Goal: Information Seeking & Learning: Learn about a topic

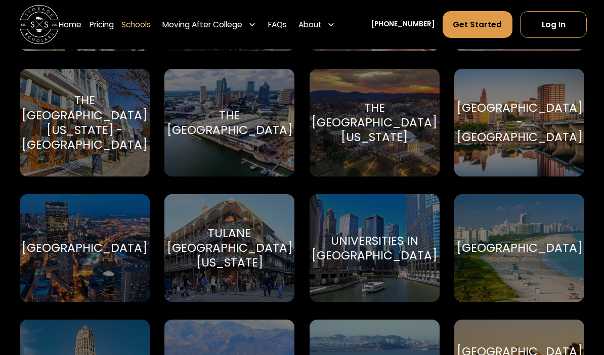
scroll to position [4179, 0]
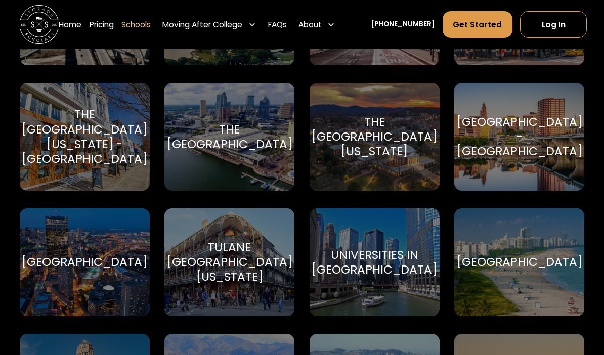
click at [540, 129] on div "[GEOGRAPHIC_DATA] - [GEOGRAPHIC_DATA]" at bounding box center [519, 137] width 125 height 44
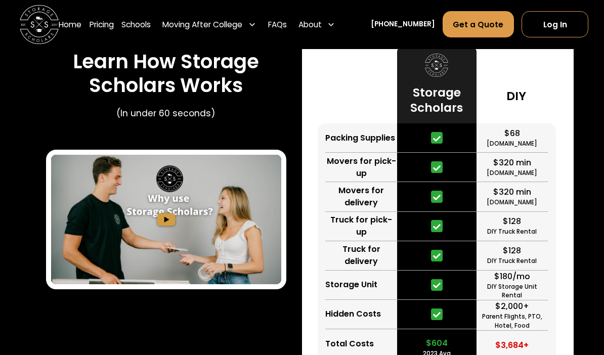
scroll to position [1612, 0]
click at [550, 146] on div "$68 HomeDepot.com $320 min Move.org $320 min Forbes.com $128 DIY Truck Rental $…" at bounding box center [515, 241] width 79 height 237
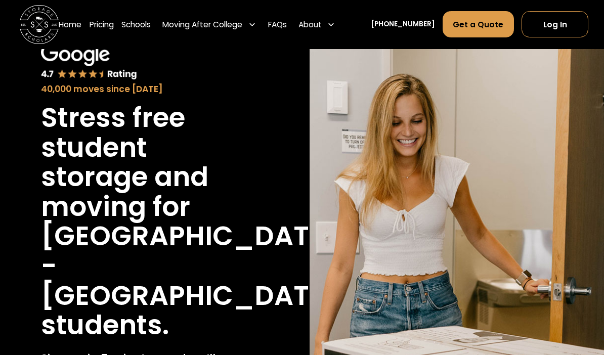
scroll to position [0, 0]
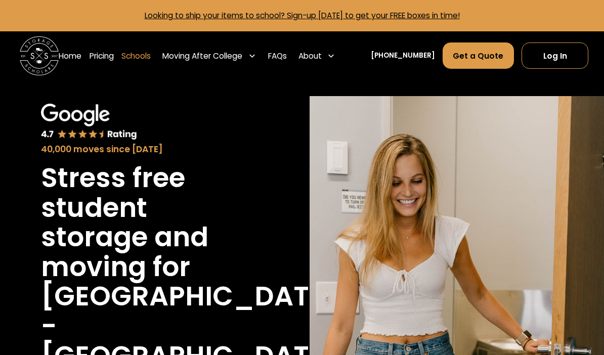
click at [151, 56] on link "Schools" at bounding box center [135, 55] width 29 height 27
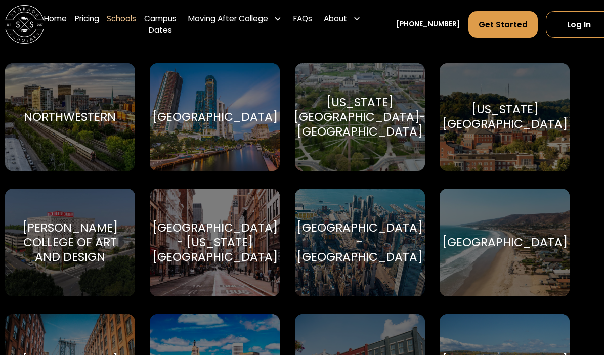
scroll to position [2819, 15]
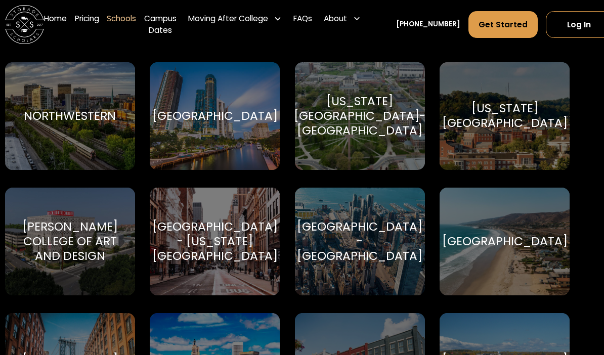
click at [393, 120] on div "[US_STATE][GEOGRAPHIC_DATA]-[GEOGRAPHIC_DATA]" at bounding box center [360, 117] width 132 height 44
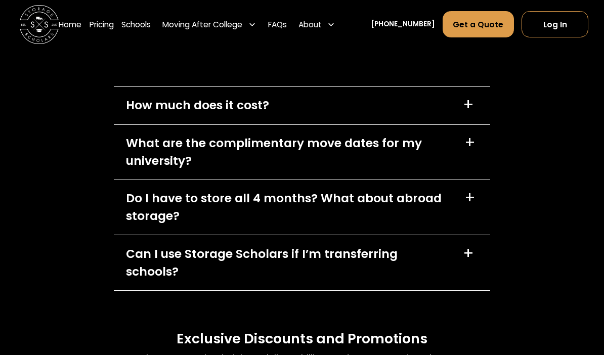
scroll to position [4417, 0]
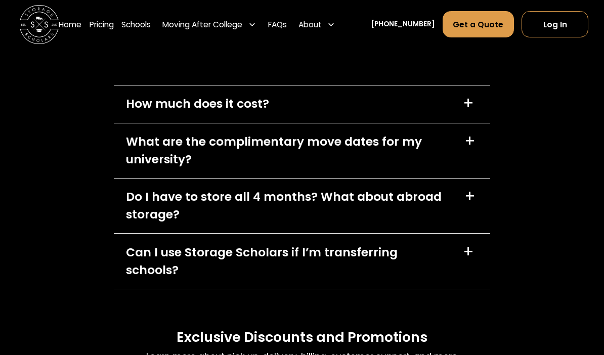
click at [465, 95] on div "+" at bounding box center [468, 103] width 11 height 16
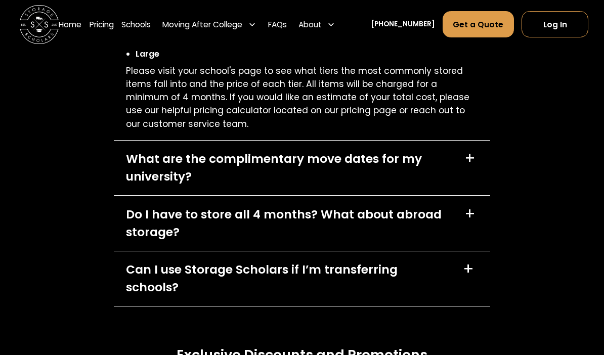
scroll to position [4601, 0]
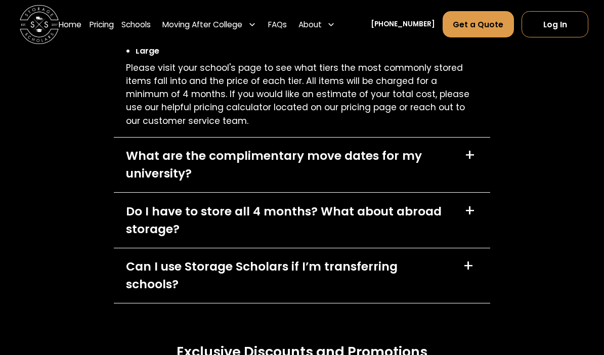
click at [462, 138] on div "What are the complimentary move dates for my university? +" at bounding box center [302, 165] width 376 height 55
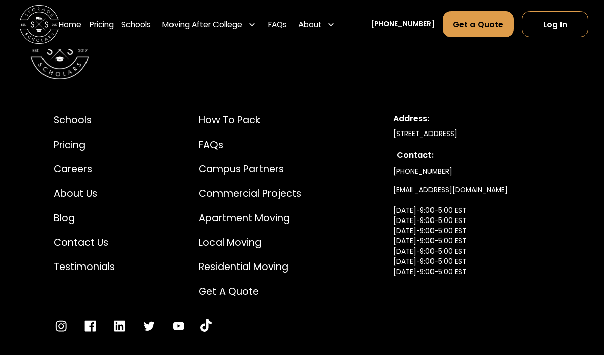
scroll to position [5171, 0]
